Goal: Find specific fact: Find specific fact

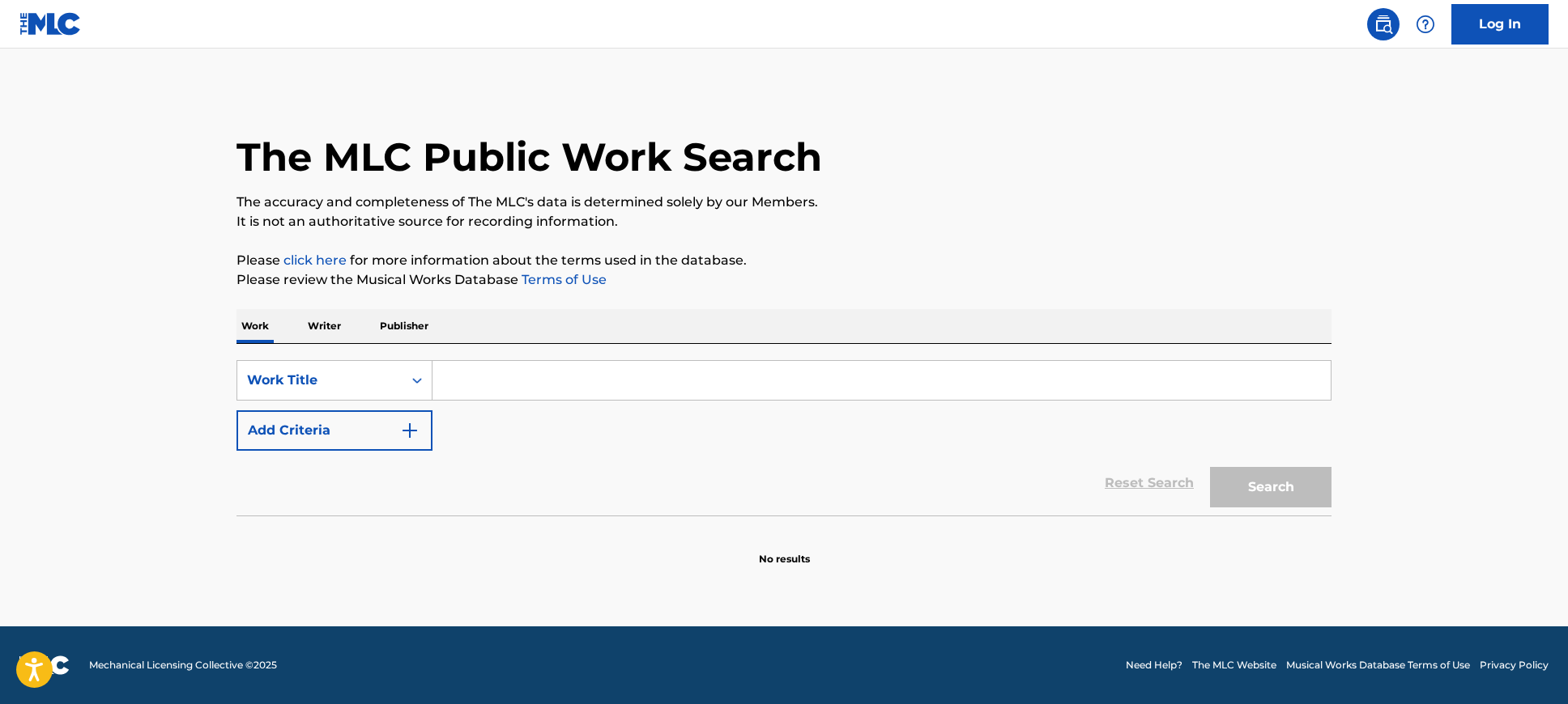
click at [744, 364] on input "Search Form" at bounding box center [882, 380] width 898 height 39
paste input "Está Difícil De Esquecer"
type input "Está Difícil De Esquecer"
click at [1251, 483] on button "Search" at bounding box center [1271, 487] width 121 height 41
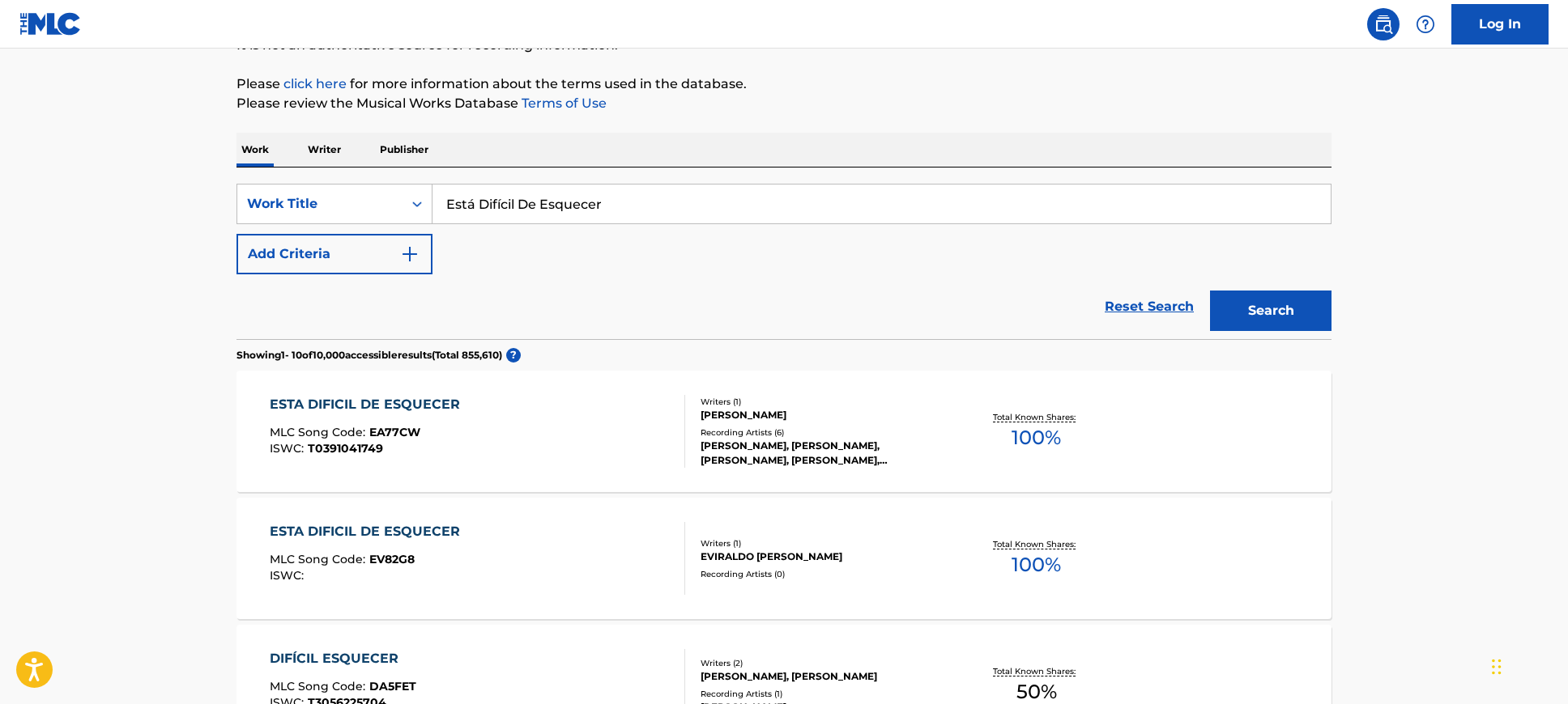
scroll to position [271, 0]
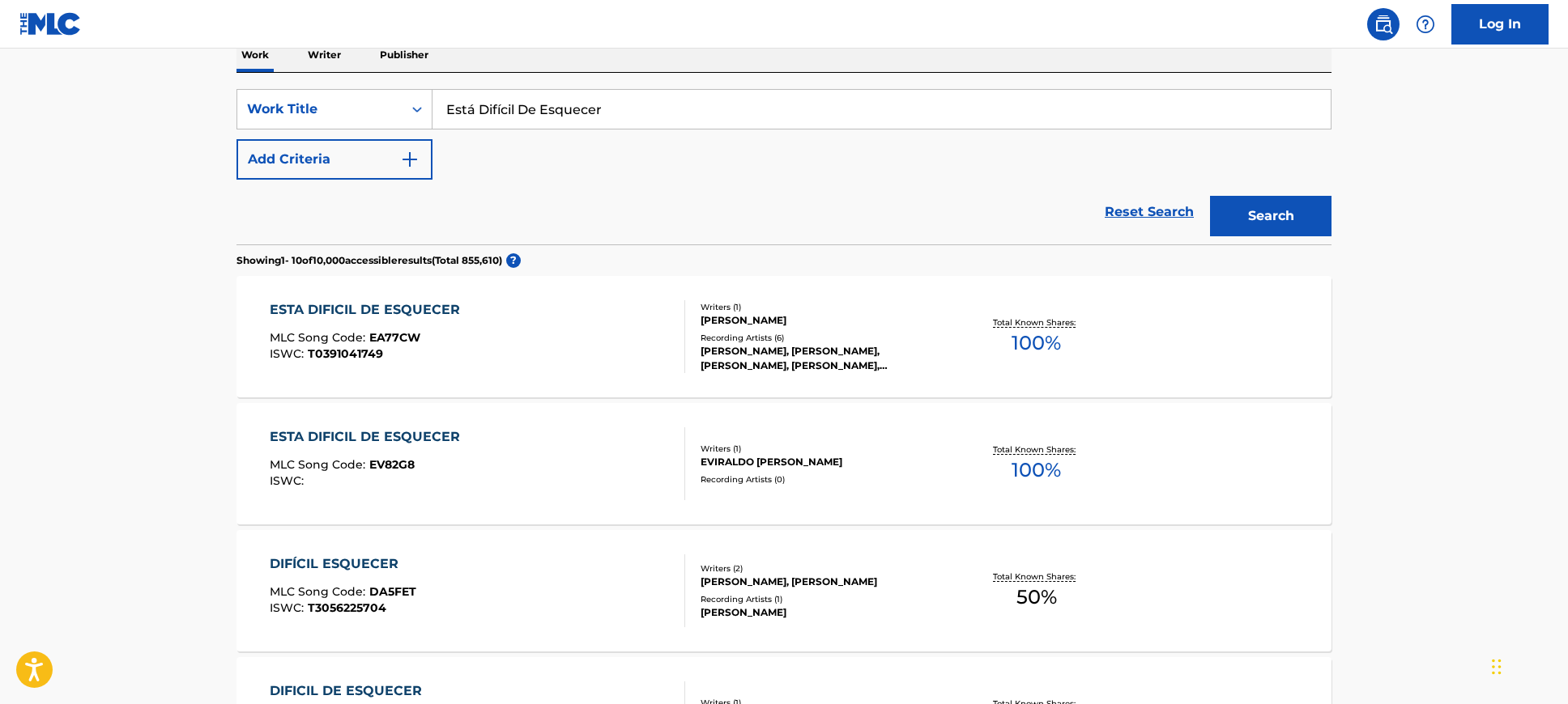
click at [555, 366] on div "ESTA DIFICIL DE ESQUECER MLC Song Code : EA77CW ISWC : T0391041749" at bounding box center [478, 336] width 416 height 73
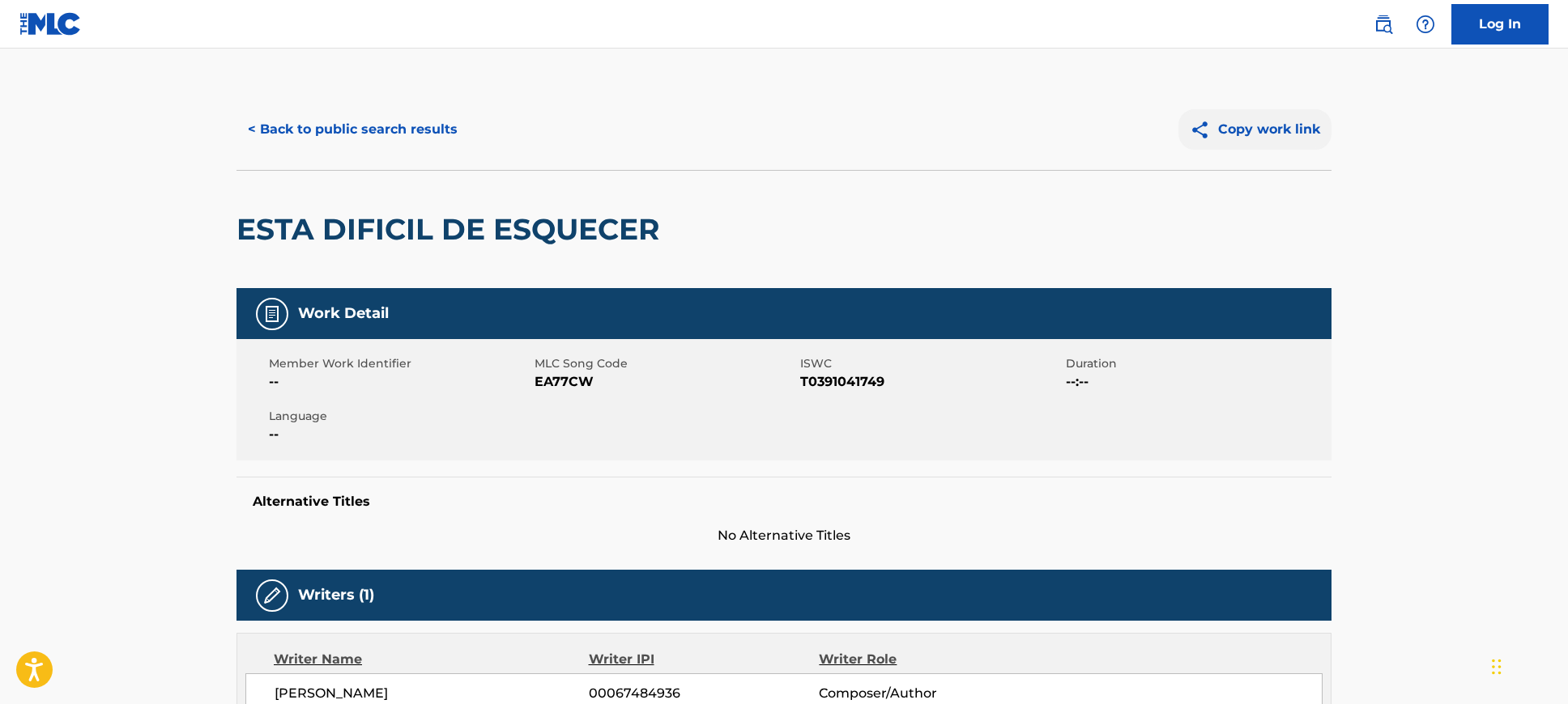
click at [1284, 133] on button "Copy work link" at bounding box center [1255, 129] width 153 height 41
